Goal: Transaction & Acquisition: Download file/media

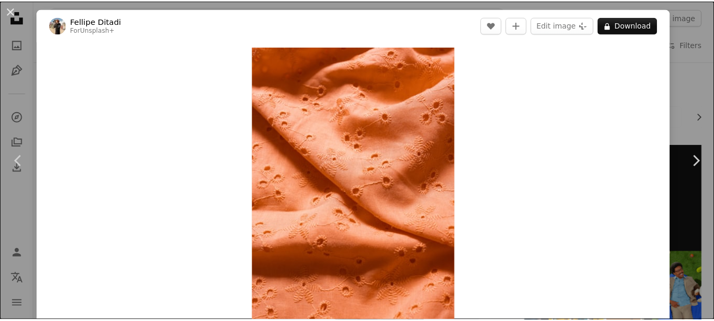
scroll to position [2519, 0]
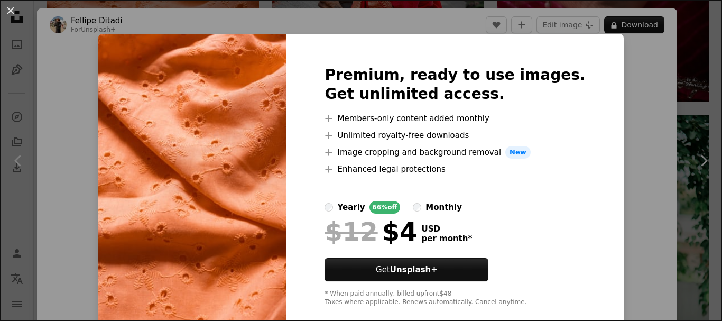
click at [629, 111] on div "An X shape Premium, ready to use images. Get unlimited access. A plus sign Memb…" at bounding box center [361, 160] width 722 height 321
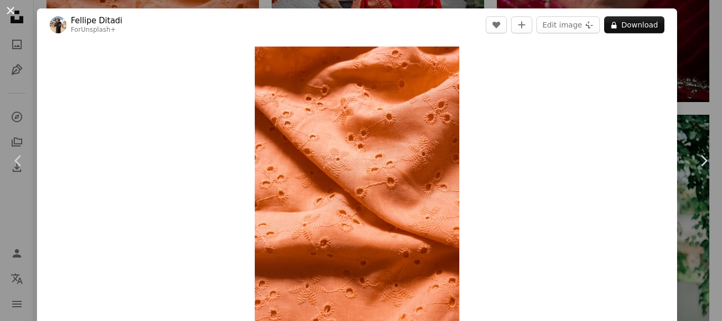
click at [15, 17] on button "An X shape" at bounding box center [10, 10] width 13 height 13
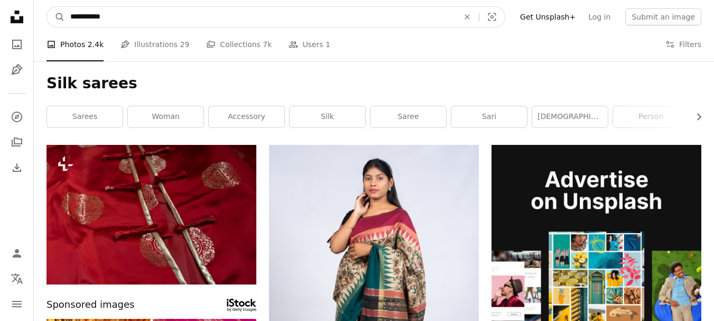
click at [251, 16] on input "**********" at bounding box center [260, 17] width 391 height 20
